Goal: Find specific page/section: Find specific page/section

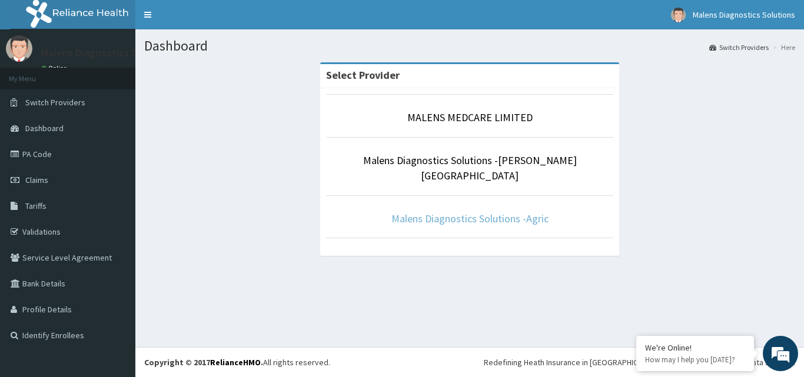
click at [434, 212] on link "Malens Diagnostics Solutions -Agric" at bounding box center [470, 219] width 157 height 14
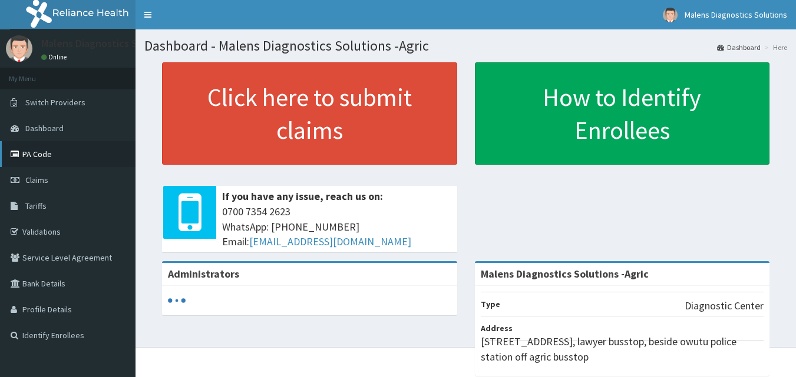
click at [48, 154] on link "PA Code" at bounding box center [67, 154] width 135 height 26
